Goal: Transaction & Acquisition: Purchase product/service

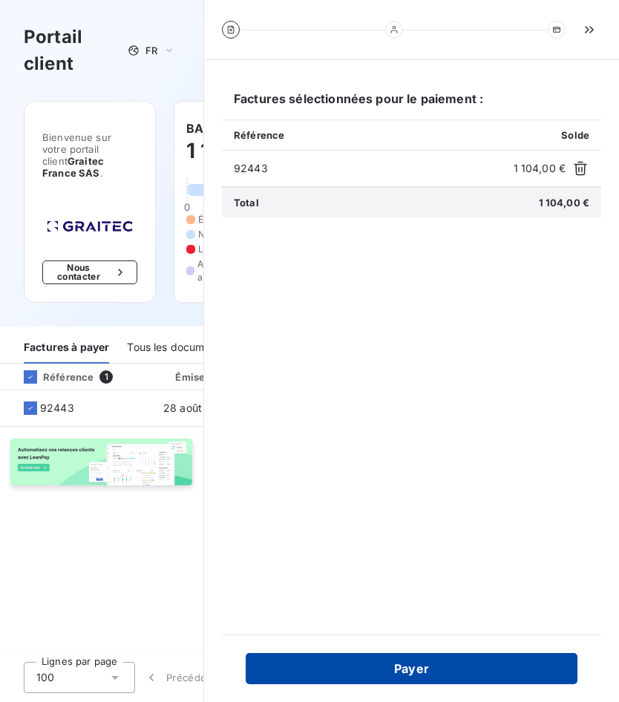
click at [464, 676] on button "Payer" at bounding box center [411, 668] width 332 height 31
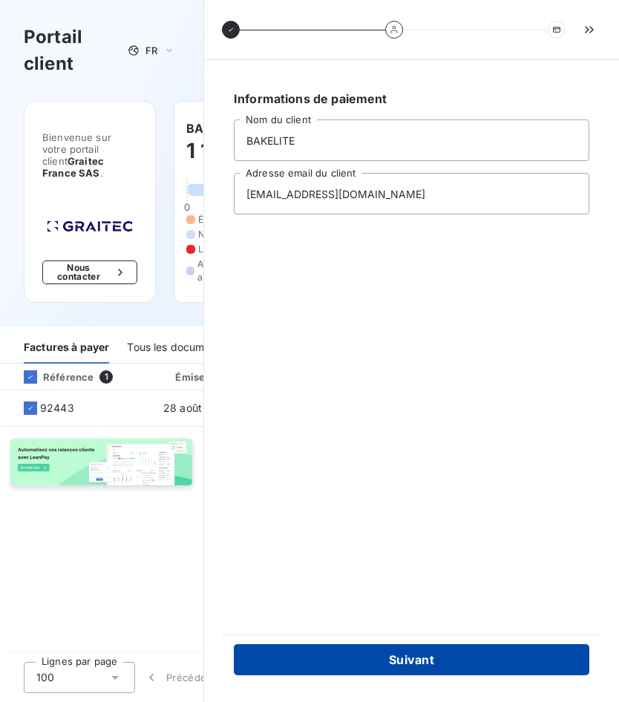
click at [381, 658] on button "Suivant" at bounding box center [411, 659] width 355 height 31
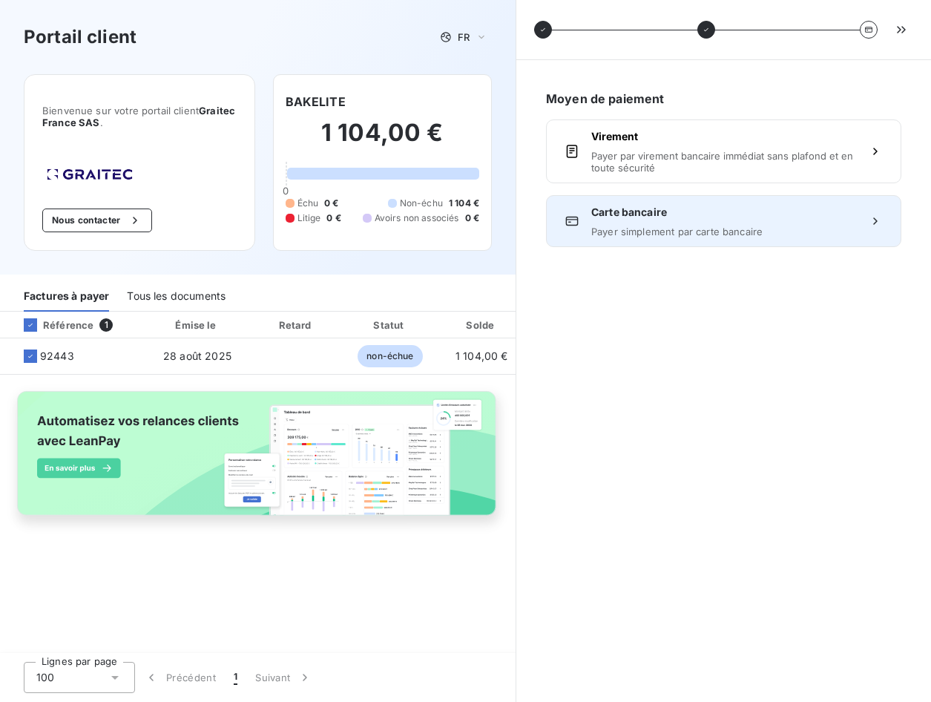
click at [618, 221] on icon at bounding box center [875, 221] width 15 height 15
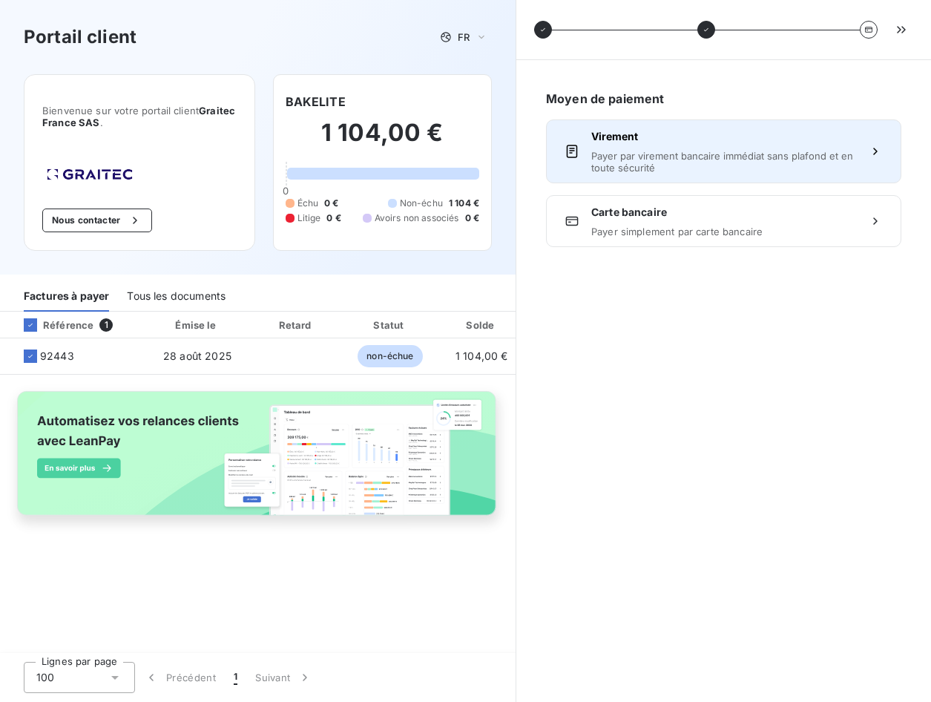
click at [618, 159] on span "Payer par virement bancaire immédiat sans plafond et en toute sécurité" at bounding box center [723, 162] width 265 height 24
